Goal: Complete application form

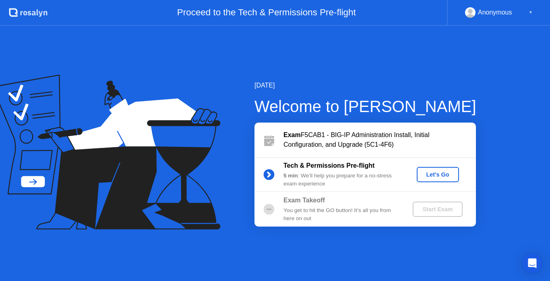
click at [434, 173] on div "Let's Go" at bounding box center [438, 174] width 36 height 6
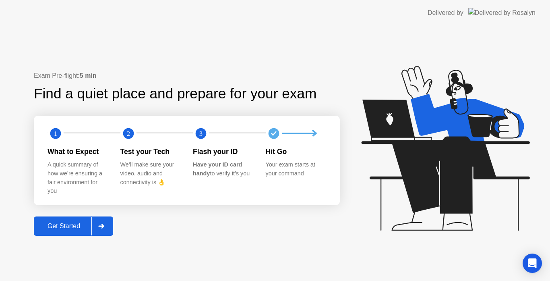
click at [70, 226] on div "Get Started" at bounding box center [63, 225] width 55 height 7
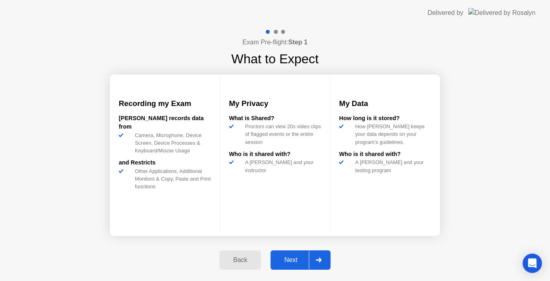
click at [294, 256] on div "Next" at bounding box center [291, 259] width 36 height 7
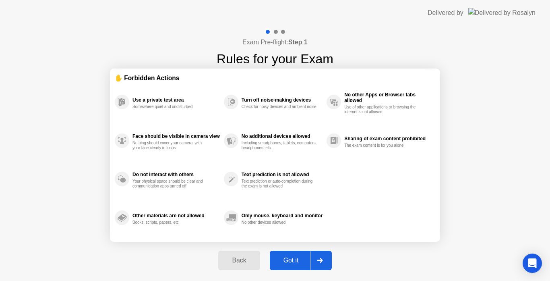
click at [292, 256] on div "Got it" at bounding box center [291, 259] width 38 height 7
select select "Available cameras"
select select "Available speakers"
select select "Available microphones"
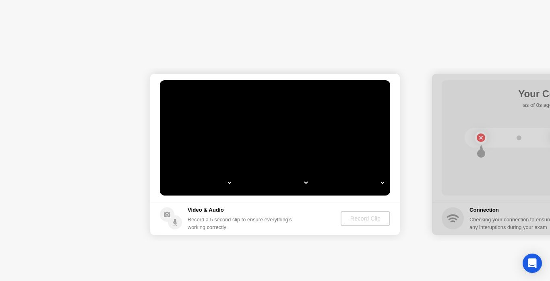
select select "**********"
select select "*******"
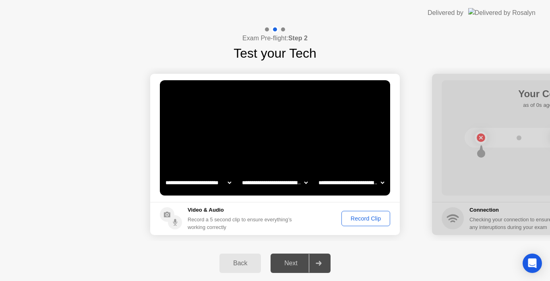
click at [360, 219] on div "Record Clip" at bounding box center [365, 218] width 43 height 6
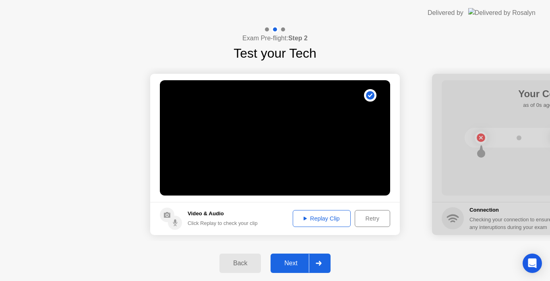
click at [370, 216] on div "Retry" at bounding box center [372, 218] width 30 height 6
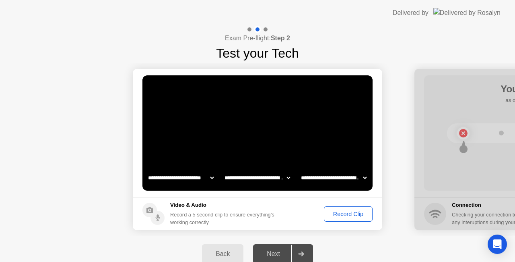
click at [353, 217] on div "Record Clip" at bounding box center [348, 214] width 43 height 6
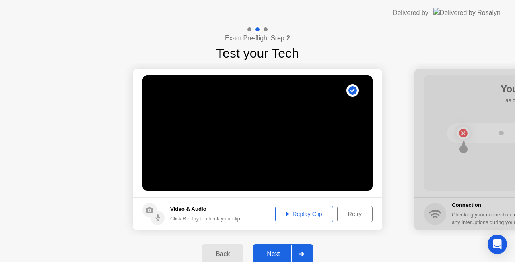
click at [277, 246] on button "Next" at bounding box center [283, 253] width 60 height 19
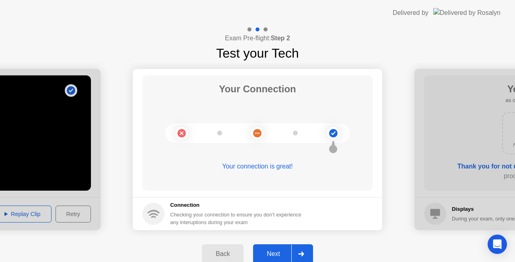
click at [284, 250] on div "Next" at bounding box center [274, 253] width 36 height 7
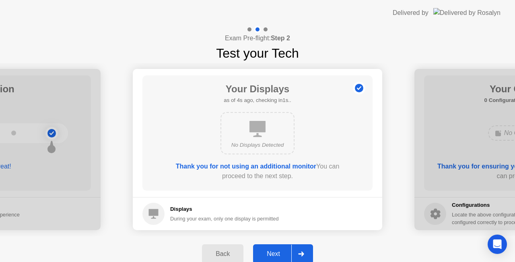
click at [283, 248] on button "Next" at bounding box center [283, 253] width 60 height 19
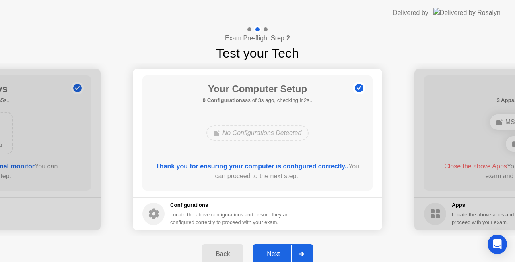
click at [283, 248] on button "Next" at bounding box center [283, 253] width 60 height 19
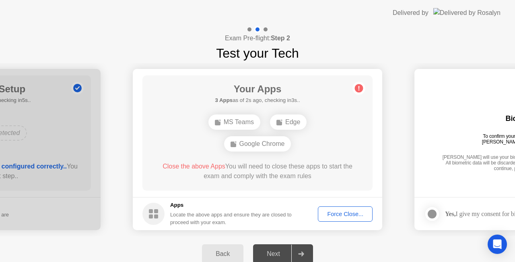
click at [331, 215] on div "Force Close..." at bounding box center [345, 214] width 49 height 6
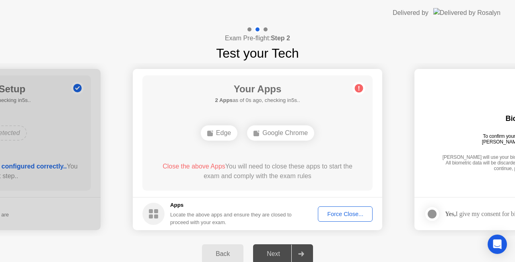
click at [341, 215] on div "Force Close..." at bounding box center [345, 214] width 49 height 6
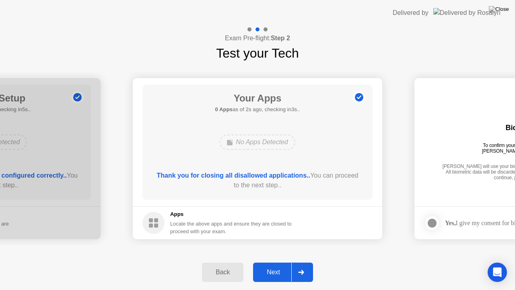
click at [282, 268] on div "Next" at bounding box center [274, 271] width 36 height 7
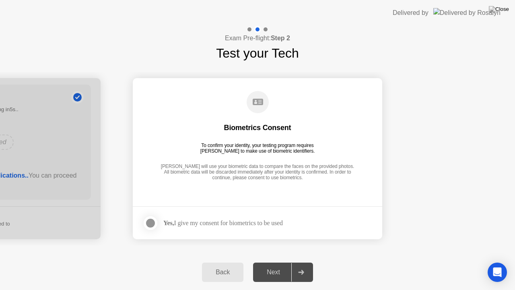
click at [261, 223] on div "Yes, I give my consent for biometrics to be used" at bounding box center [223, 223] width 120 height 8
click at [151, 225] on div at bounding box center [151, 223] width 10 height 10
click at [273, 273] on div "Next" at bounding box center [274, 271] width 36 height 7
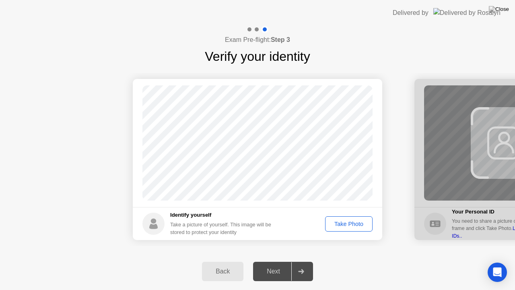
click at [348, 223] on div "Take Photo" at bounding box center [349, 224] width 42 height 6
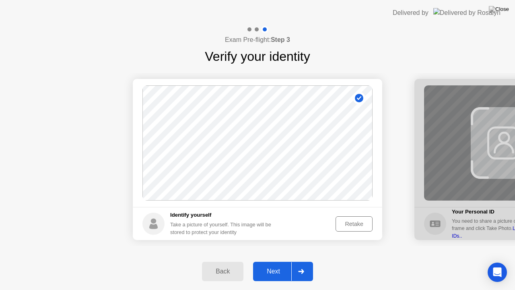
click at [271, 270] on div "Next" at bounding box center [274, 271] width 36 height 7
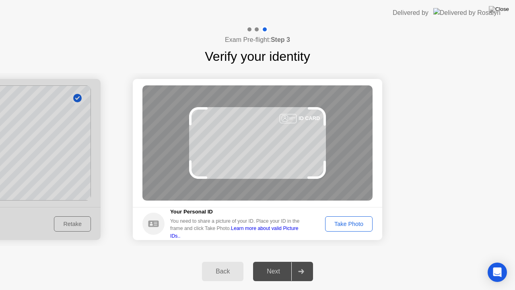
click at [364, 218] on button "Take Photo" at bounding box center [348, 223] width 47 height 15
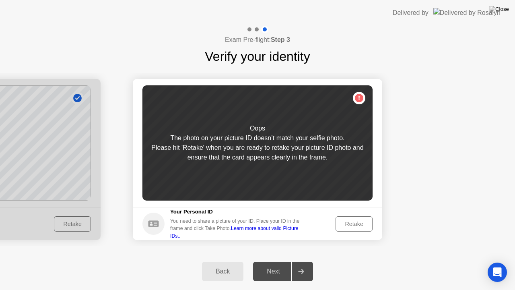
click at [350, 221] on div "Retake" at bounding box center [354, 224] width 31 height 6
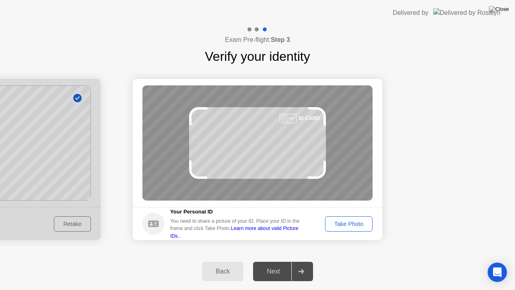
click at [350, 221] on div "Take Photo" at bounding box center [349, 224] width 42 height 6
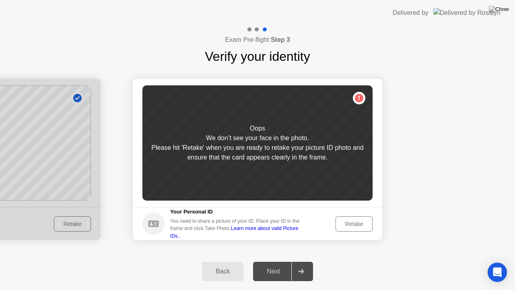
click at [350, 221] on div "Retake" at bounding box center [354, 224] width 31 height 6
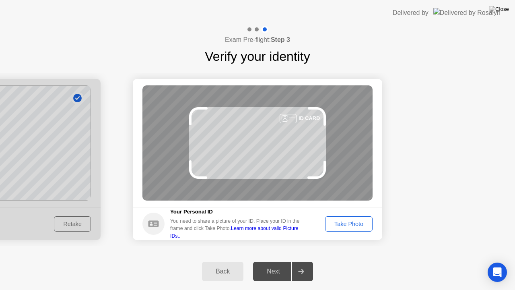
click at [347, 222] on div "Take Photo" at bounding box center [349, 224] width 42 height 6
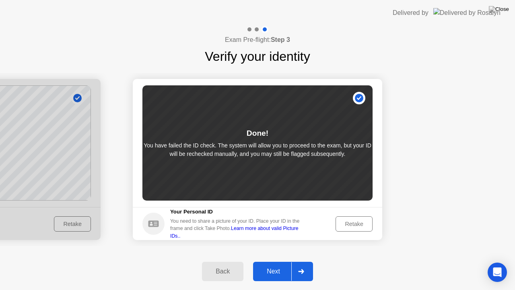
click at [352, 224] on div "Retake" at bounding box center [354, 224] width 31 height 6
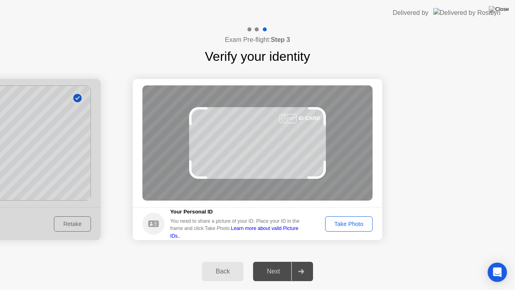
click at [350, 224] on div "Take Photo" at bounding box center [349, 224] width 42 height 6
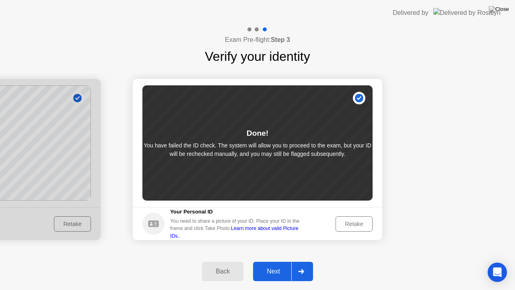
click at [350, 224] on div "Retake" at bounding box center [354, 224] width 31 height 6
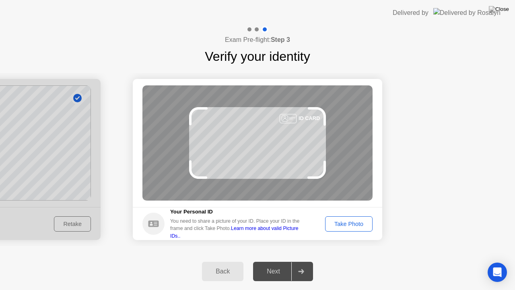
click at [348, 224] on div "Take Photo" at bounding box center [349, 224] width 42 height 6
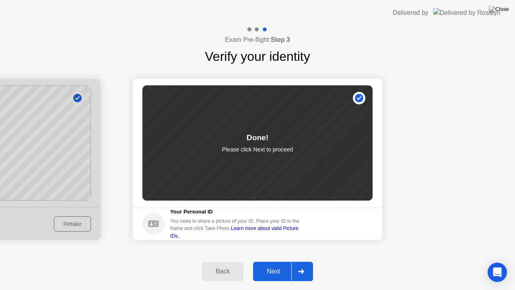
click at [279, 269] on div "Next" at bounding box center [274, 271] width 36 height 7
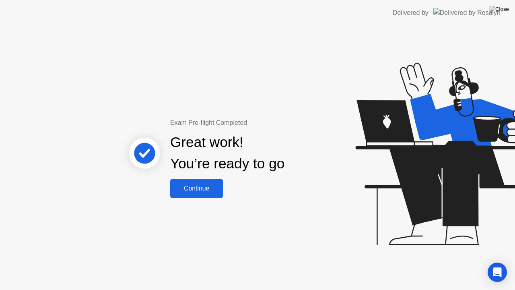
click at [213, 190] on div "Continue" at bounding box center [197, 188] width 48 height 7
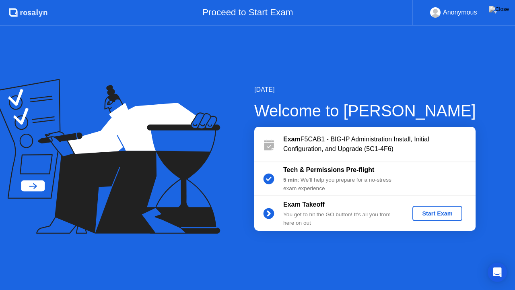
click at [436, 215] on div "Start Exam" at bounding box center [437, 213] width 43 height 6
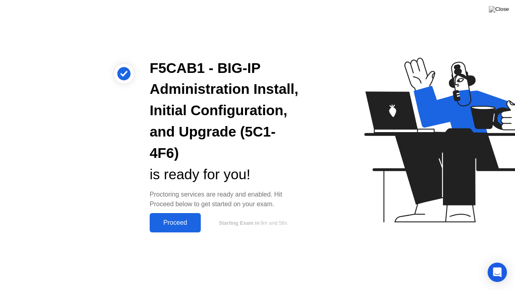
click at [172, 221] on div "Proceed" at bounding box center [175, 222] width 46 height 7
